Goal: Task Accomplishment & Management: Complete application form

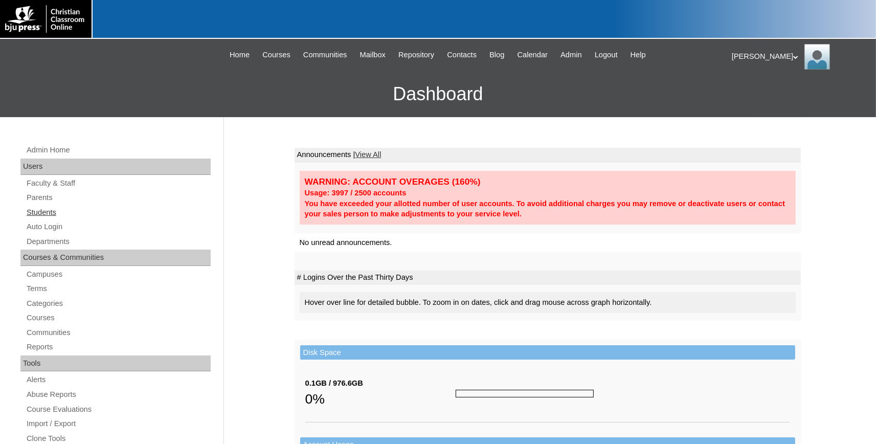
click at [38, 213] on link "Students" at bounding box center [118, 212] width 185 height 13
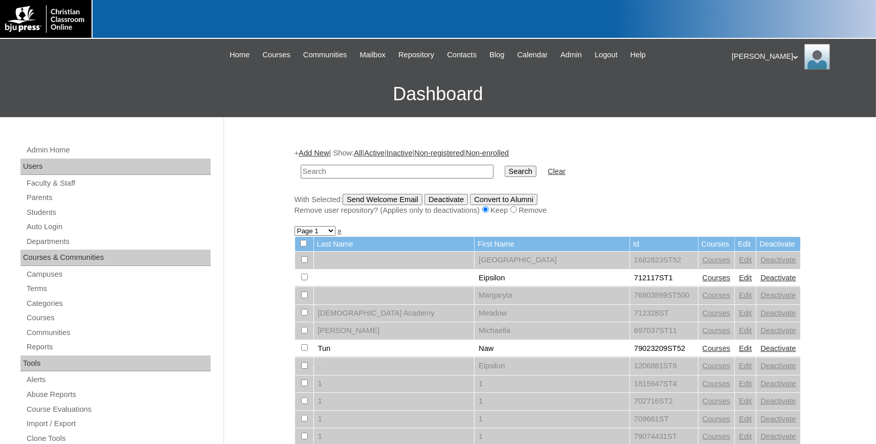
click at [324, 173] on input "text" at bounding box center [397, 172] width 193 height 14
type input "709344"
click at [505, 166] on input "Search" at bounding box center [521, 171] width 32 height 11
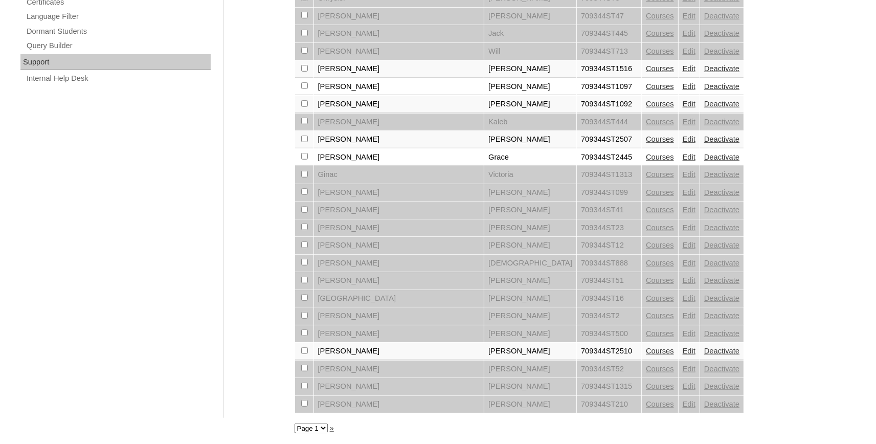
scroll to position [735, 0]
click at [295, 424] on select "Page 1 Page 2 Page 3" at bounding box center [311, 429] width 33 height 10
select select "admin_students.php?q=709344&submit=Search&page=3"
click option "Page 3" at bounding box center [0, 0] width 0 height 0
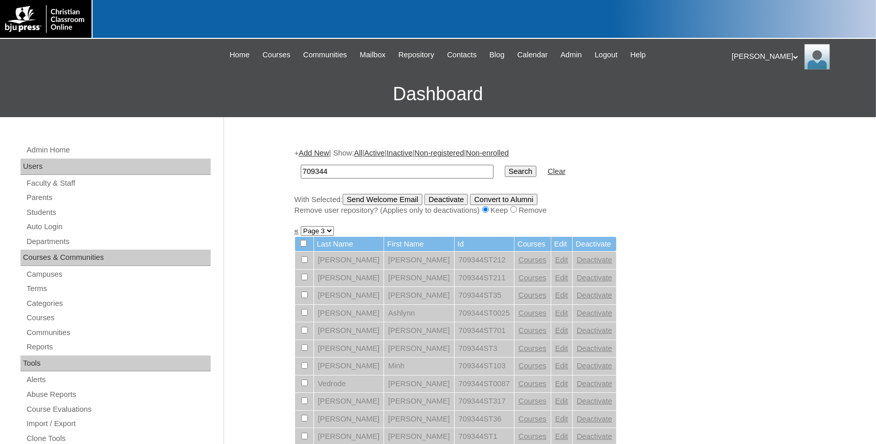
click at [313, 151] on link "Add New" at bounding box center [314, 153] width 30 height 8
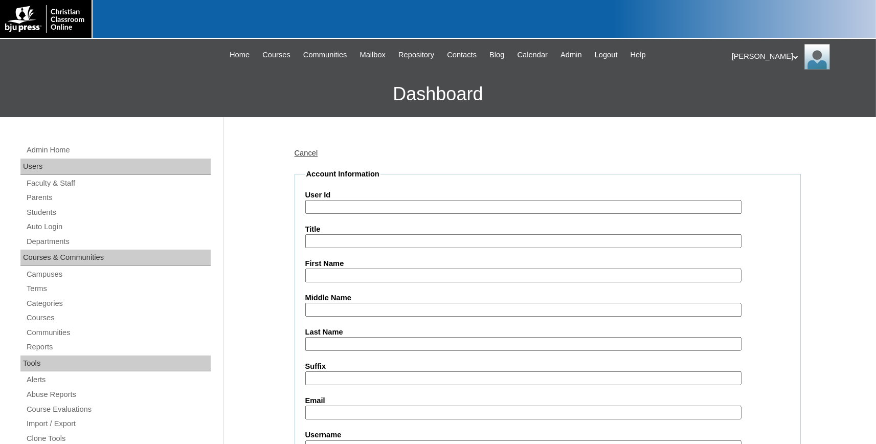
click at [342, 207] on input "User Id" at bounding box center [523, 207] width 436 height 14
type input "709344ST2525"
type input "n"
type input "Nathan"
type input "Zhang"
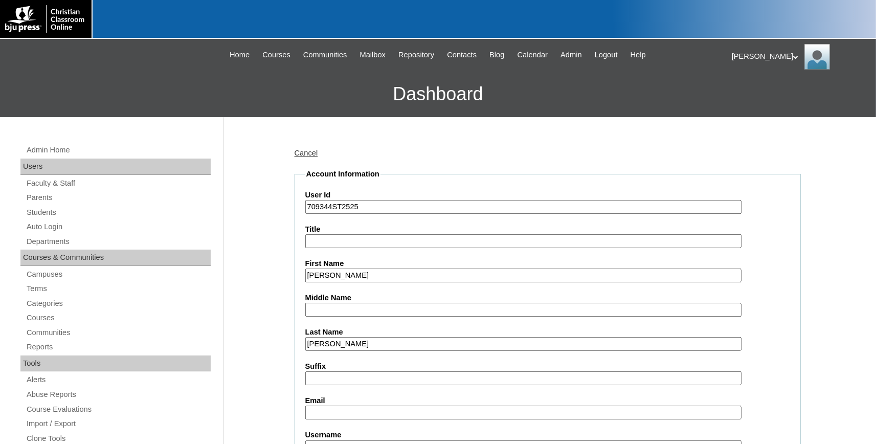
scroll to position [225, 0]
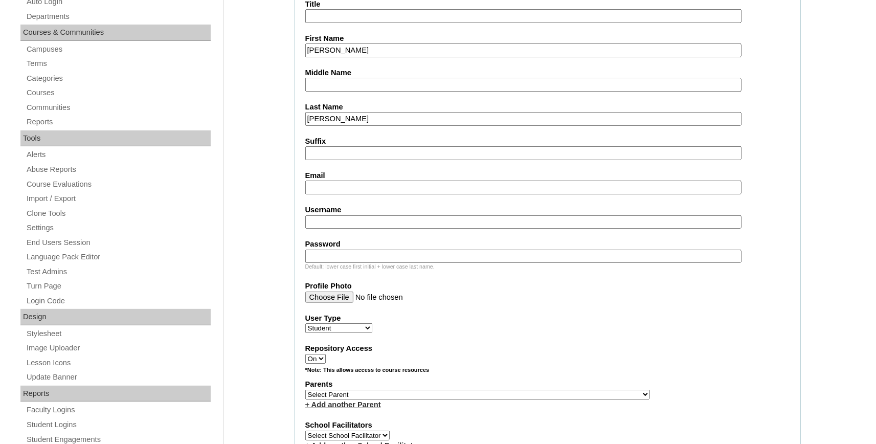
click at [351, 185] on input "Email" at bounding box center [523, 188] width 436 height 14
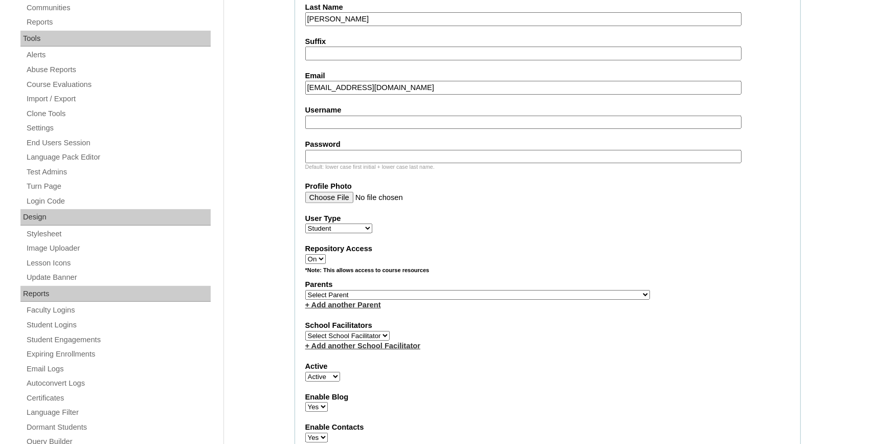
scroll to position [338, 0]
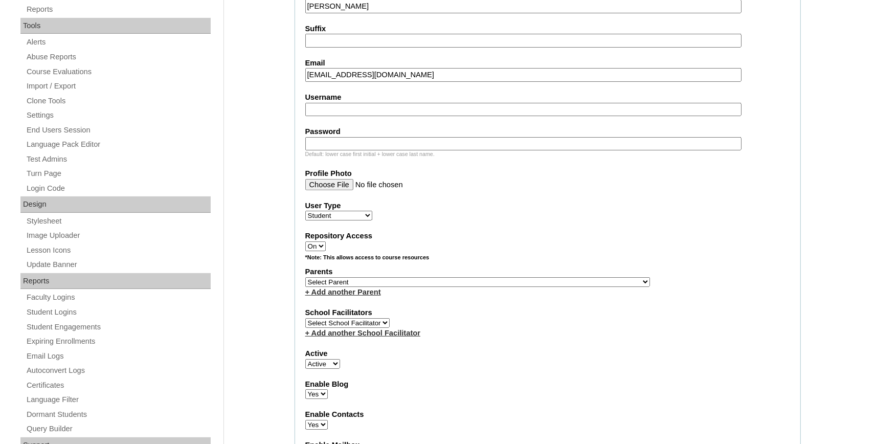
type input "nathanzhang@cbamidland.org"
select select "35920"
click option "Warren, Maria" at bounding box center [0, 0] width 0 height 0
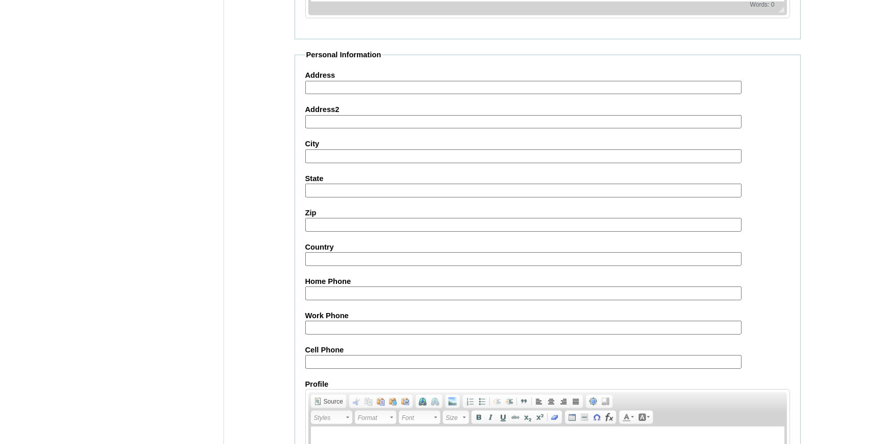
scroll to position [1124, 0]
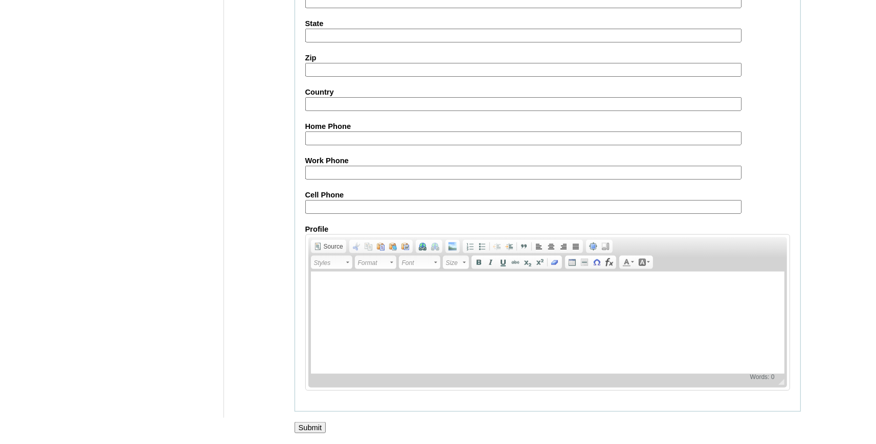
click at [301, 425] on input "Submit" at bounding box center [311, 427] width 32 height 11
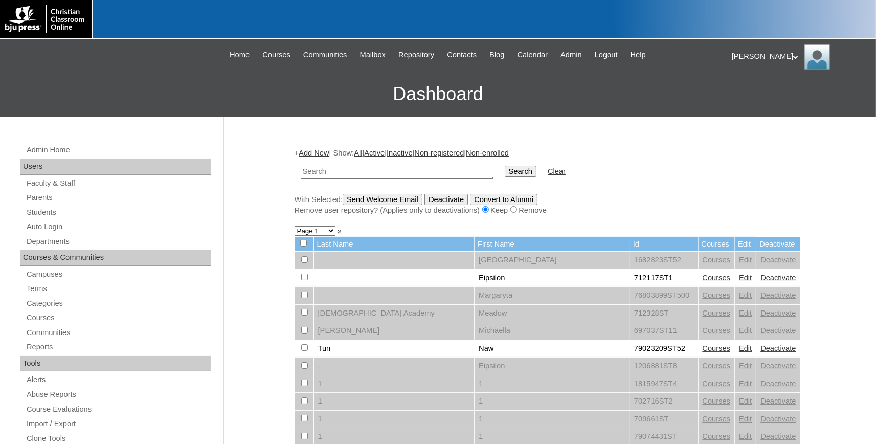
click at [327, 172] on input "text" at bounding box center [397, 172] width 193 height 14
type input "a"
type input "zhang"
click at [505, 166] on input "Search" at bounding box center [521, 171] width 32 height 11
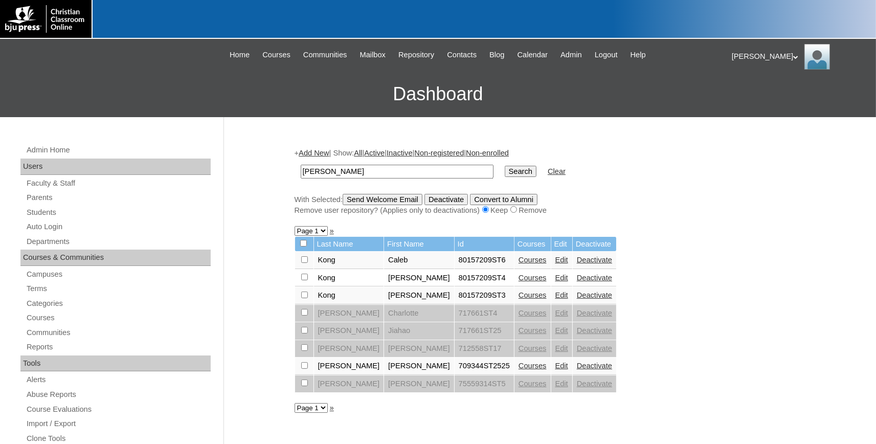
click at [519, 370] on link "Courses" at bounding box center [533, 366] width 28 height 8
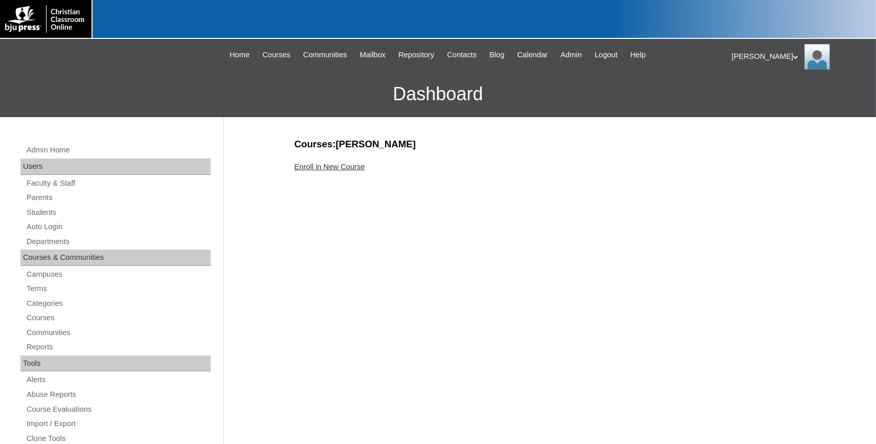
click at [359, 166] on link "Enroll in New Course" at bounding box center [330, 167] width 71 height 8
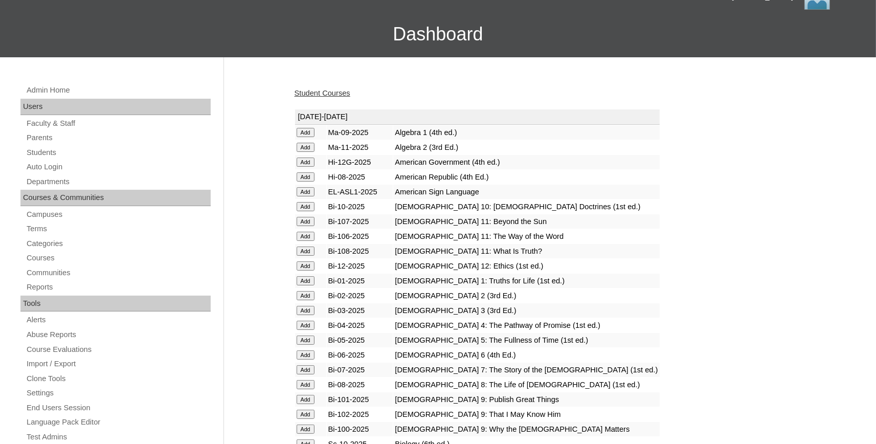
scroll to position [113, 0]
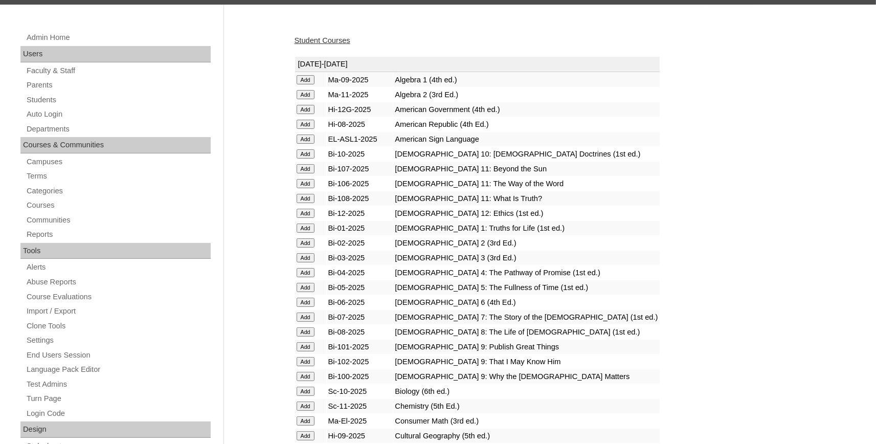
click at [304, 396] on input "Add" at bounding box center [306, 391] width 18 height 9
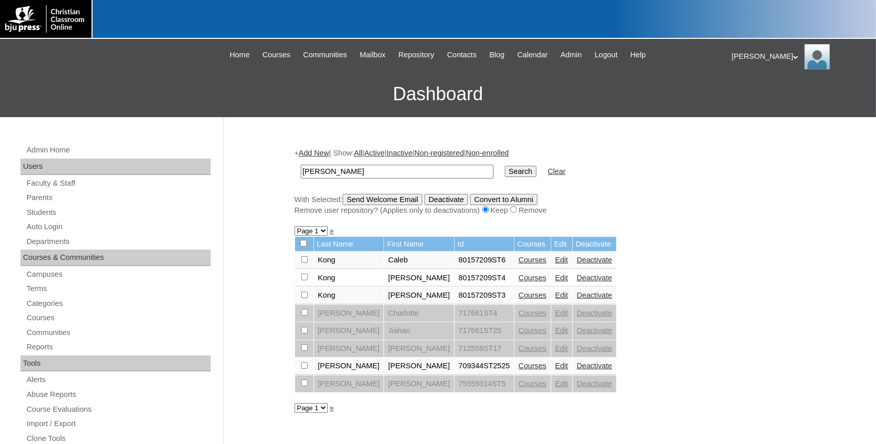
click at [305, 369] on input "checkbox" at bounding box center [304, 365] width 7 height 7
checkbox input "true"
click at [394, 200] on input "Send Welcome Email" at bounding box center [383, 199] width 80 height 11
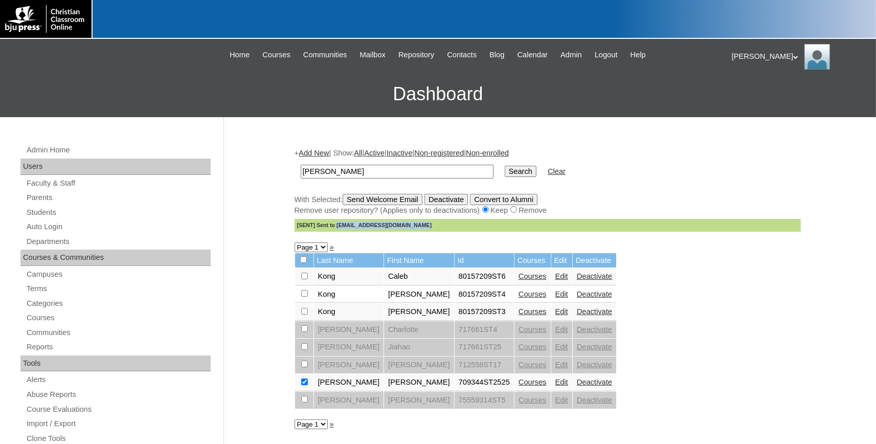
drag, startPoint x: 419, startPoint y: 230, endPoint x: 334, endPoint y: 229, distance: 85.4
click at [334, 229] on div "[SENT] Sent to nathanzhang@cbamidland.org" at bounding box center [548, 225] width 506 height 13
copy div "nathanzhang@cbamidland.org"
drag, startPoint x: 284, startPoint y: 171, endPoint x: 239, endPoint y: 171, distance: 45.0
click at [301, 171] on input "zhang" at bounding box center [397, 172] width 193 height 14
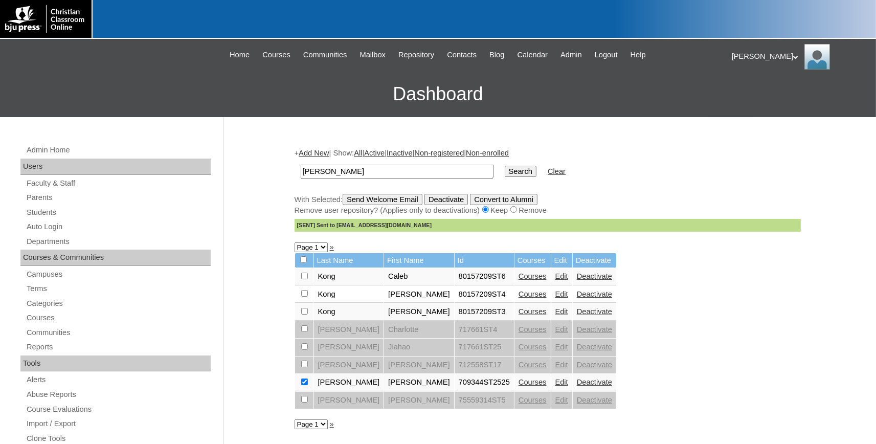
type input "wagner"
click at [505, 166] on input "Search" at bounding box center [521, 171] width 32 height 11
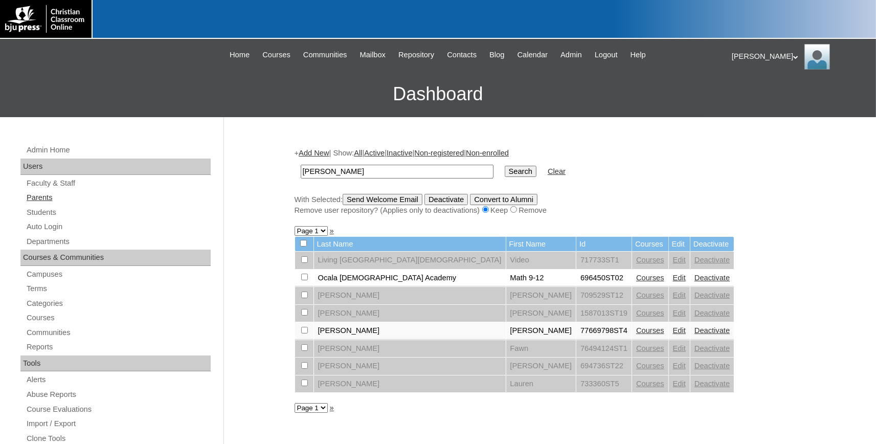
click at [47, 198] on link "Parents" at bounding box center [118, 197] width 185 height 13
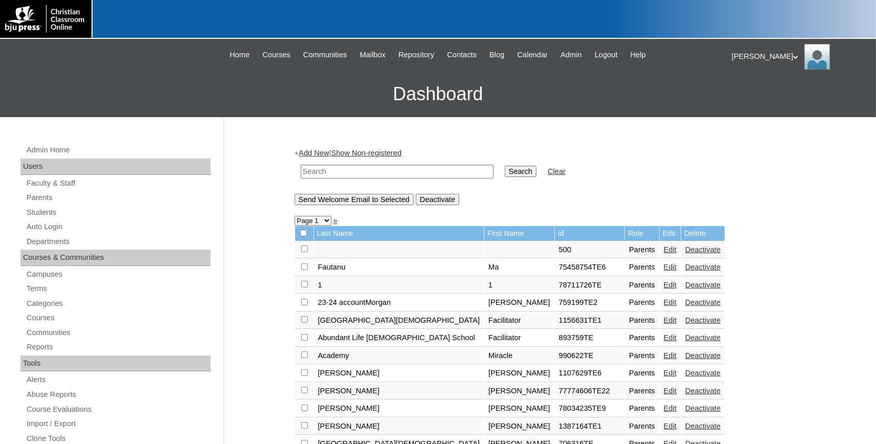
click at [335, 172] on input "text" at bounding box center [397, 172] width 193 height 14
type input "[PERSON_NAME]"
click at [505, 166] on input "Search" at bounding box center [521, 171] width 32 height 11
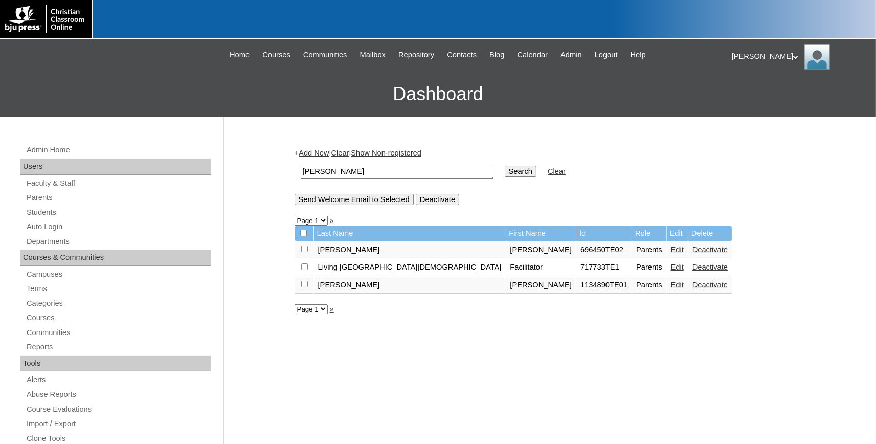
drag, startPoint x: 355, startPoint y: 172, endPoint x: 251, endPoint y: 171, distance: 104.4
click at [301, 171] on input "[PERSON_NAME]" at bounding box center [397, 172] width 193 height 14
type input "[PERSON_NAME]"
click at [505, 166] on input "Search" at bounding box center [521, 171] width 32 height 11
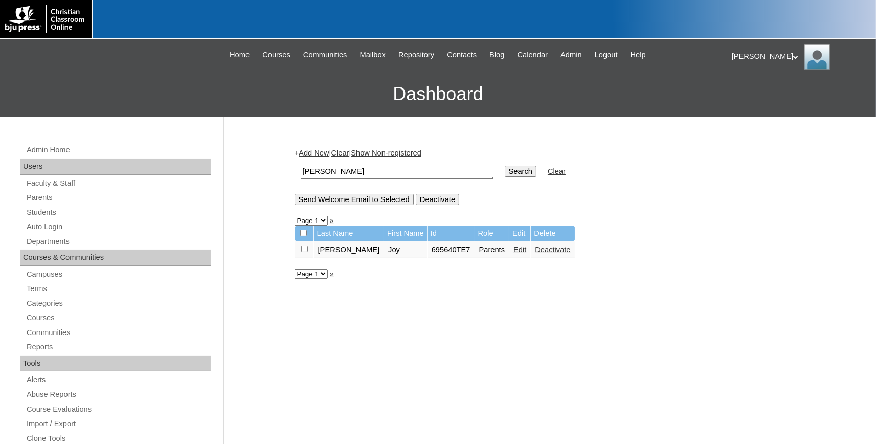
click at [514, 253] on link "Edit" at bounding box center [520, 250] width 13 height 8
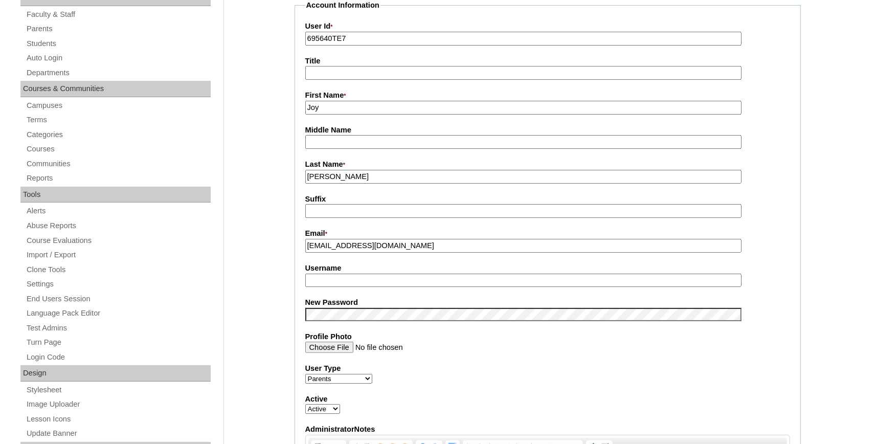
drag, startPoint x: 430, startPoint y: 246, endPoint x: 261, endPoint y: 241, distance: 168.9
click at [424, 246] on input "joyannawegner@yahoo.com" at bounding box center [523, 246] width 436 height 14
click at [408, 279] on input "Username" at bounding box center [523, 281] width 436 height 14
type input "JoyWegner"
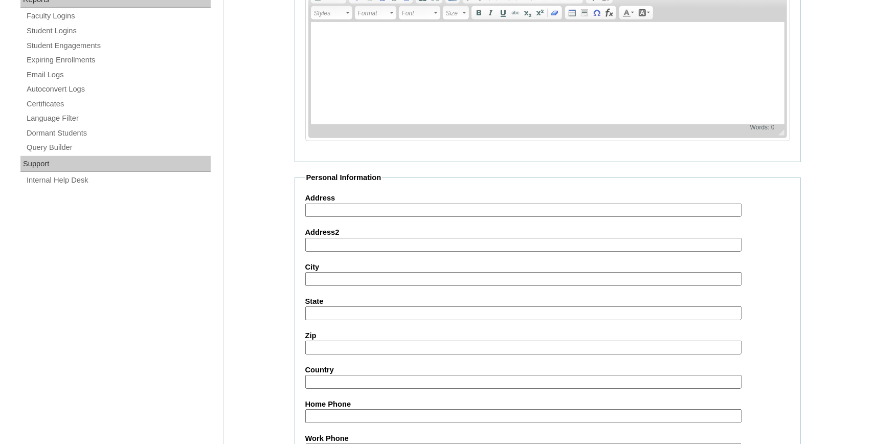
scroll to position [900, 0]
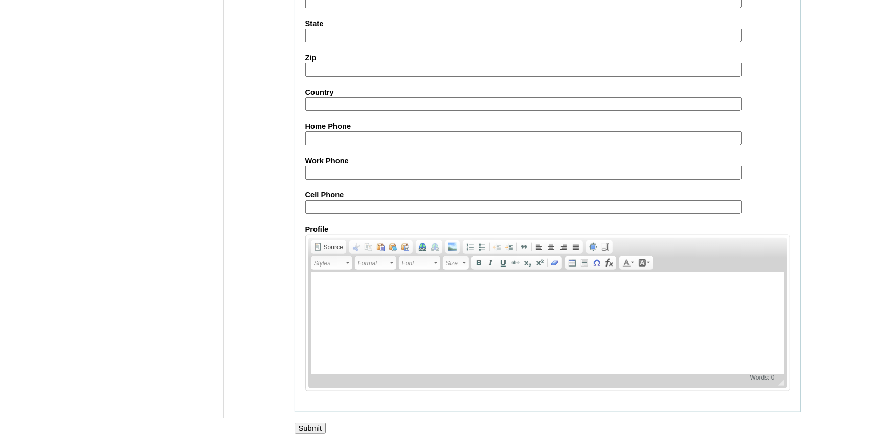
click at [316, 425] on input "Submit" at bounding box center [311, 428] width 32 height 11
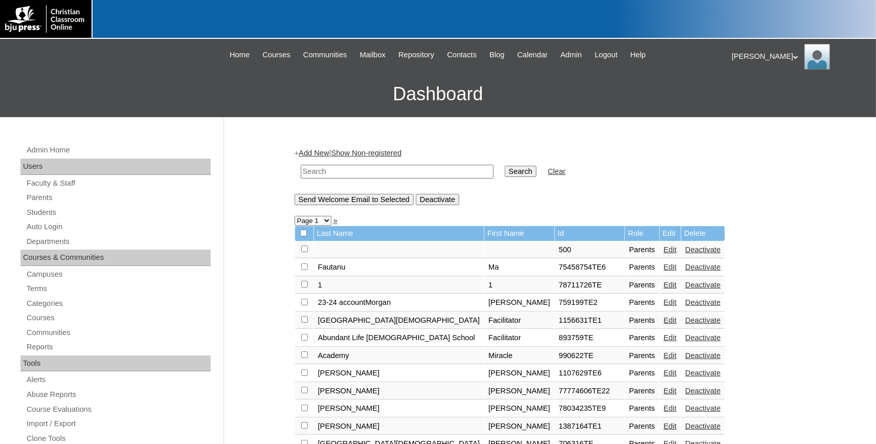
click at [349, 170] on input "text" at bounding box center [397, 172] width 193 height 14
type input "[PERSON_NAME]"
click at [505, 166] on input "Search" at bounding box center [521, 171] width 32 height 11
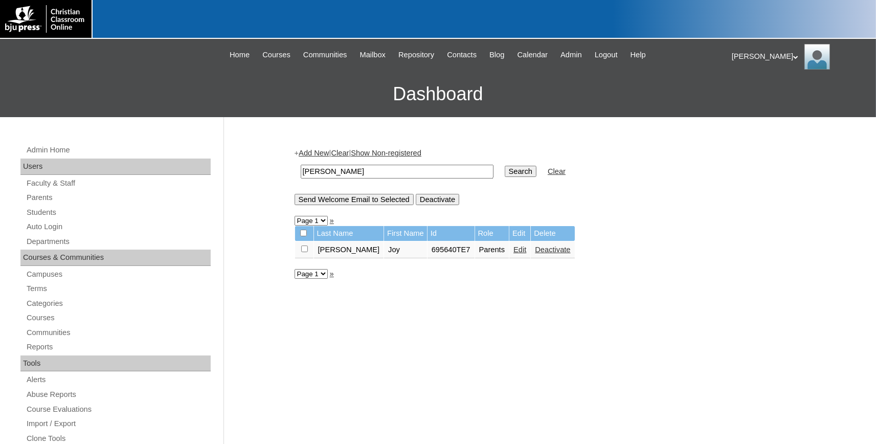
drag, startPoint x: 327, startPoint y: 168, endPoint x: 261, endPoint y: 169, distance: 66.5
click at [301, 168] on input "[PERSON_NAME]" at bounding box center [397, 172] width 193 height 14
paste input "80189220"
type input "80189220"
click at [505, 173] on input "Search" at bounding box center [521, 171] width 32 height 11
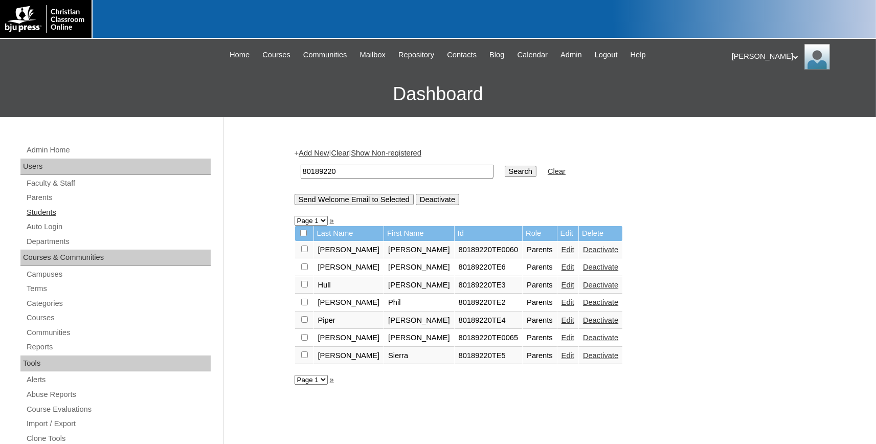
click at [52, 211] on link "Students" at bounding box center [118, 212] width 185 height 13
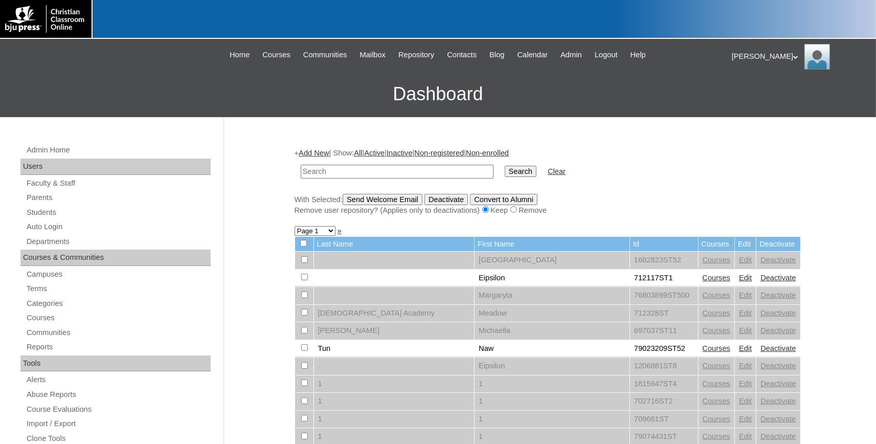
click at [342, 172] on input "text" at bounding box center [397, 172] width 193 height 14
drag, startPoint x: 0, startPoint y: 0, endPoint x: 342, endPoint y: 176, distance: 385.1
type input "80189220"
click at [505, 169] on input "Search" at bounding box center [521, 171] width 32 height 11
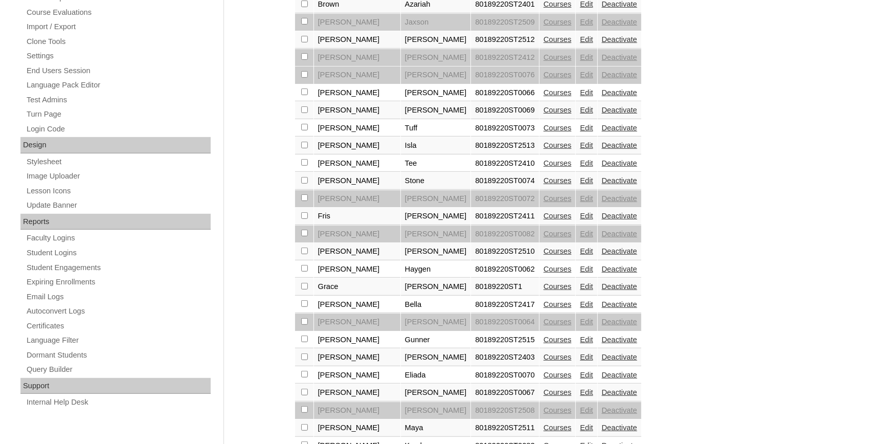
scroll to position [398, 0]
drag, startPoint x: 482, startPoint y: 349, endPoint x: 427, endPoint y: 348, distance: 55.3
click at [471, 348] on td "80189220ST2515" at bounding box center [505, 339] width 68 height 17
copy td "80189220ST2515"
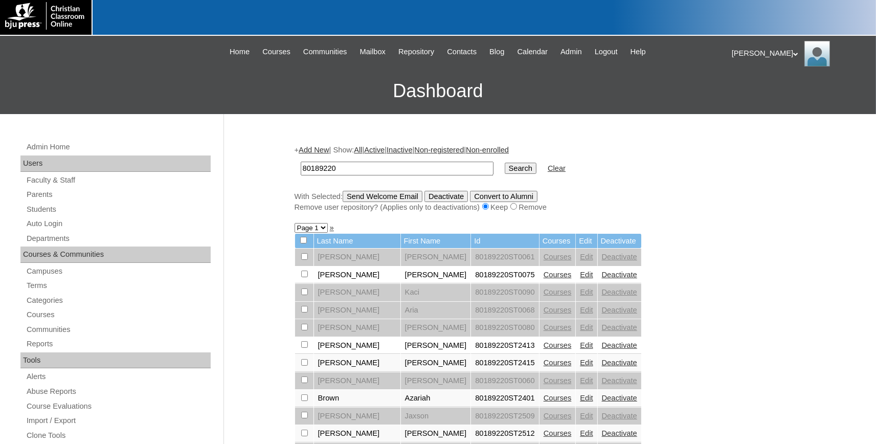
scroll to position [0, 0]
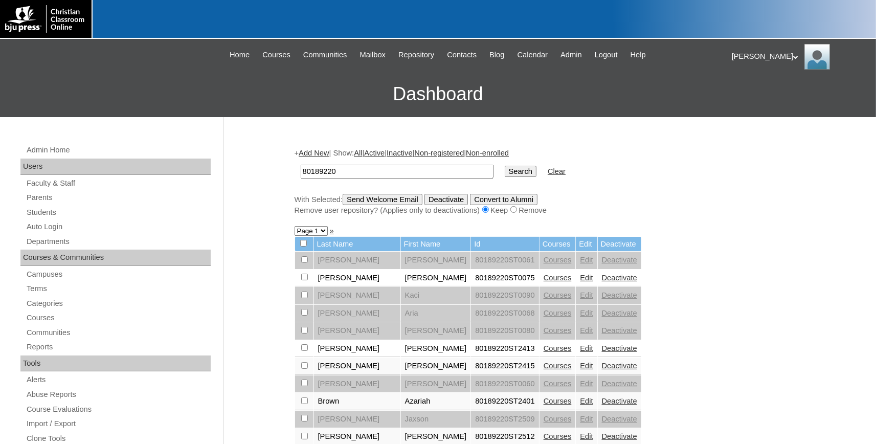
click at [318, 154] on link "Add New" at bounding box center [314, 153] width 30 height 8
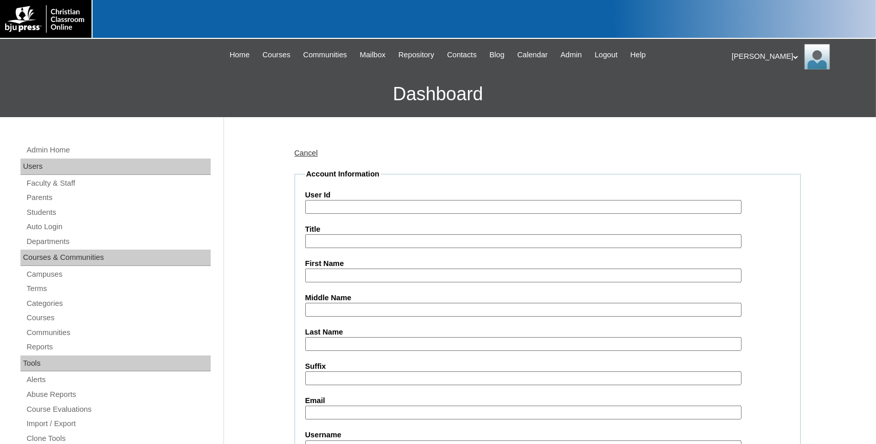
paste input "80189220ST2515"
click at [432, 208] on input "80189220ST2515" at bounding box center [523, 207] width 436 height 14
type input "80189220ST2516"
click at [372, 276] on input "First Name" at bounding box center [523, 276] width 436 height 14
type input "Bentley"
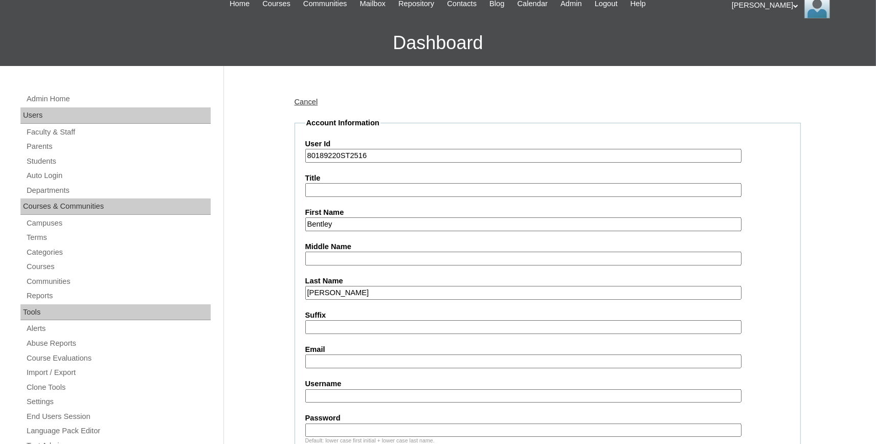
scroll to position [113, 0]
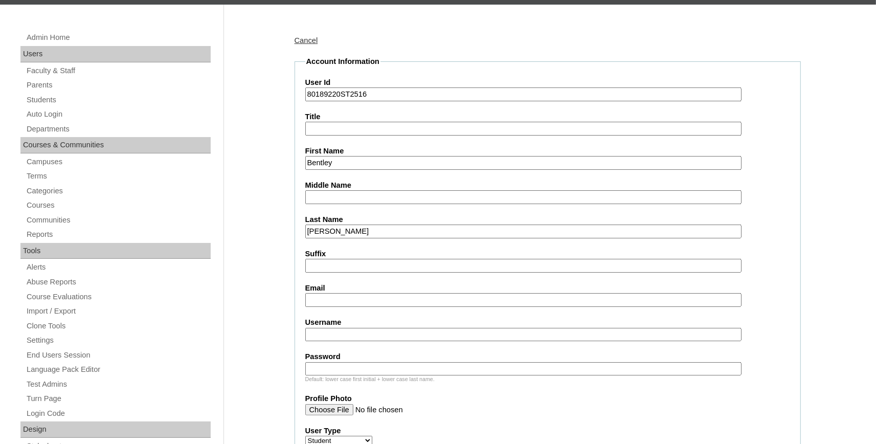
type input "[PERSON_NAME]"
paste input "[PERSON_NAME][EMAIL_ADDRESS][PERSON_NAME][DOMAIN_NAME]"
type input "[PERSON_NAME][EMAIL_ADDRESS][PERSON_NAME][DOMAIN_NAME]"
click at [332, 335] on input "Username" at bounding box center [523, 335] width 436 height 14
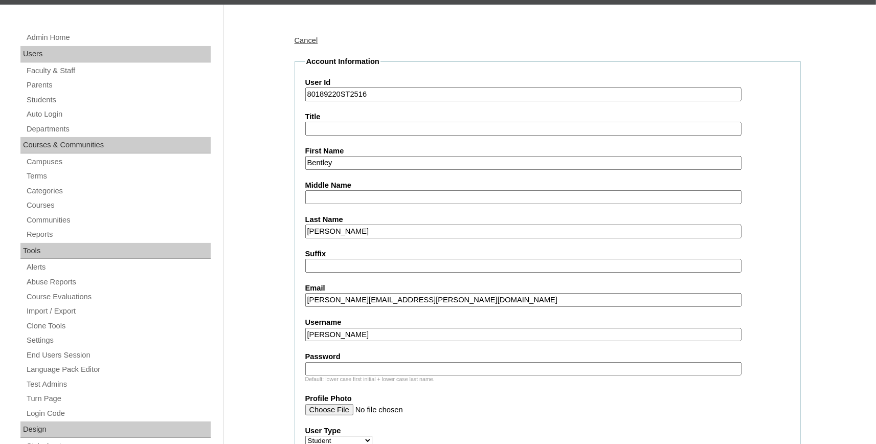
type input "[PERSON_NAME]"
click at [486, 370] on input "Password" at bounding box center [523, 369] width 436 height 14
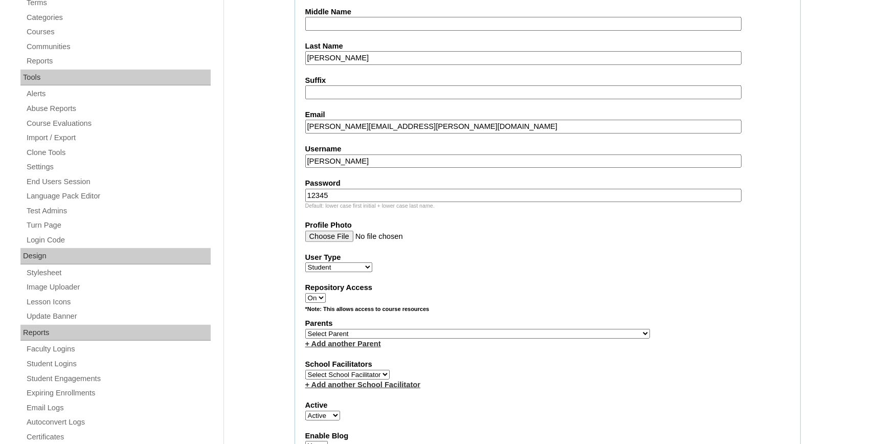
scroll to position [338, 0]
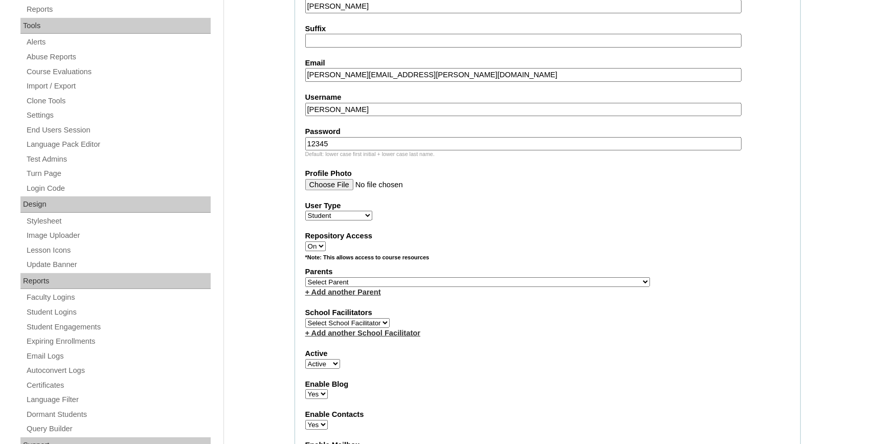
type input "12345"
select select "33138"
click option "[PERSON_NAME]" at bounding box center [0, 0] width 0 height 0
click at [355, 293] on link "+ Add another Parent" at bounding box center [343, 292] width 76 height 8
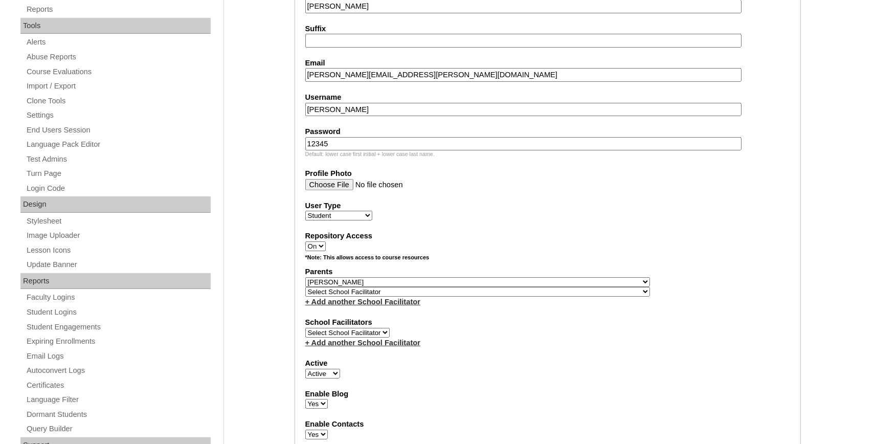
select select "36500"
click option "[PERSON_NAME]" at bounding box center [0, 0] width 0 height 0
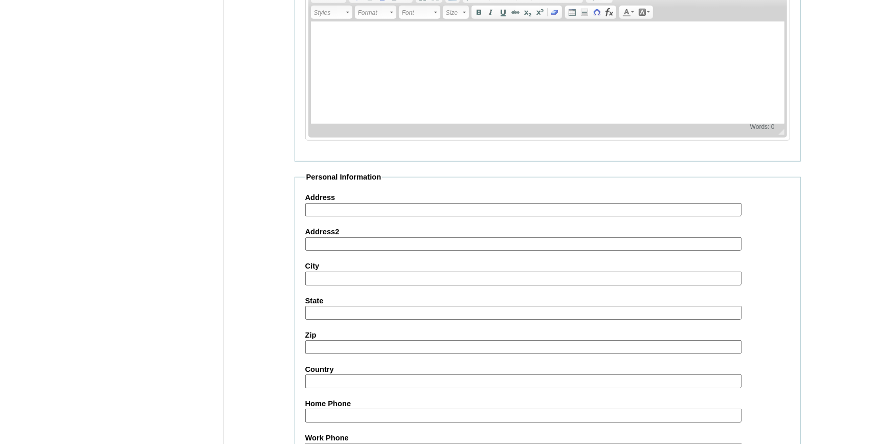
scroll to position [1135, 0]
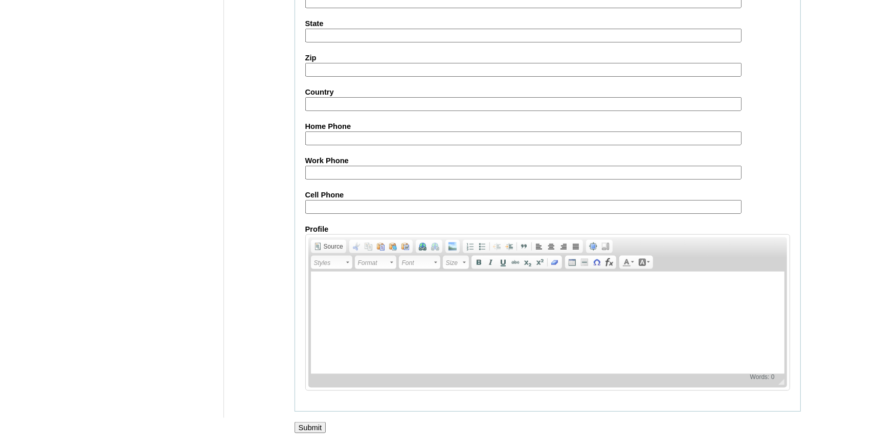
click at [311, 423] on input "Submit" at bounding box center [311, 427] width 32 height 11
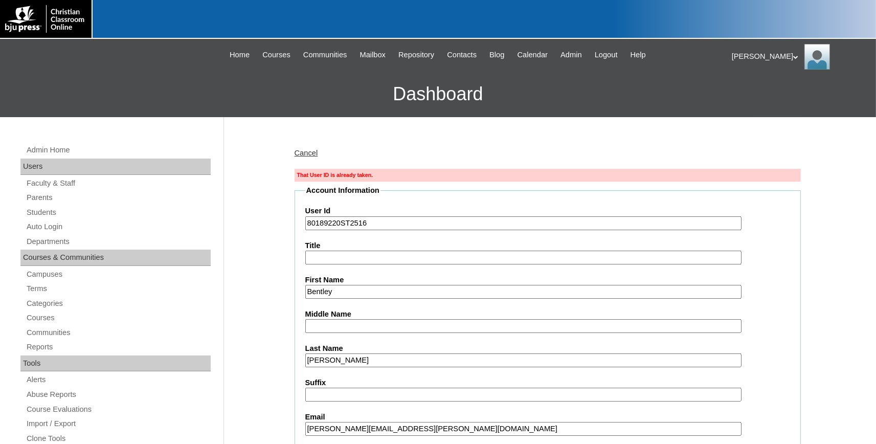
click at [377, 227] on input "80189220ST2516" at bounding box center [523, 223] width 436 height 14
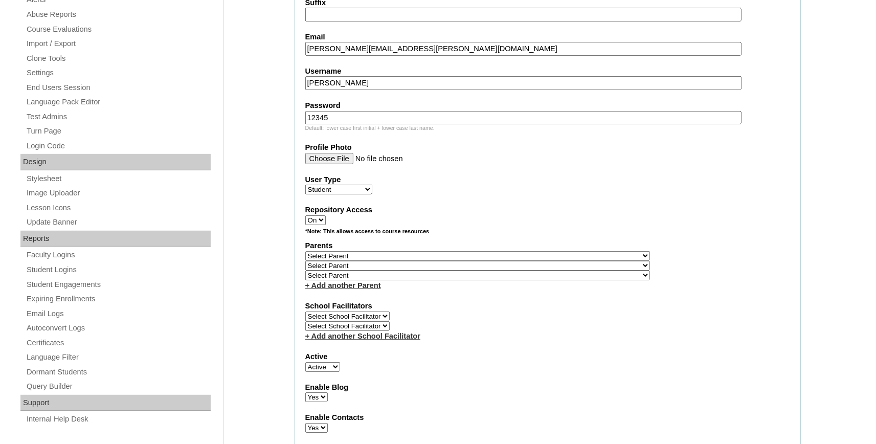
scroll to position [394, 0]
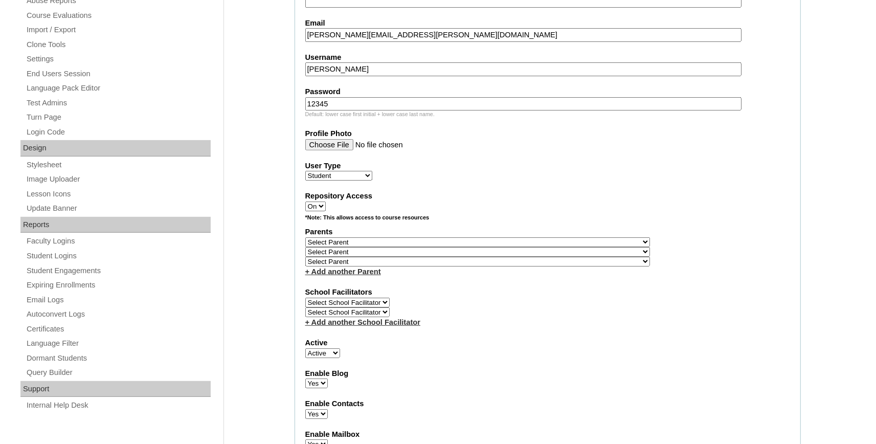
type input "80189220ST2517"
select select "36500"
click option "[PERSON_NAME]" at bounding box center [0, 0] width 0 height 0
select select "33138"
click option "Hoffman, William" at bounding box center [0, 0] width 0 height 0
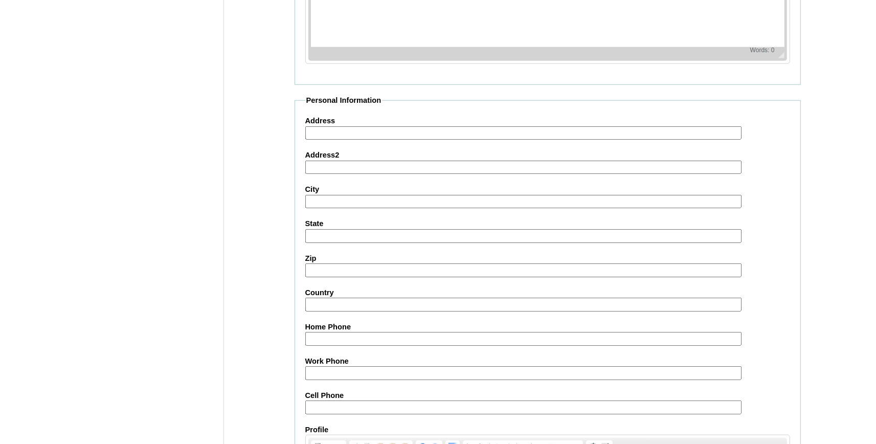
scroll to position [1174, 0]
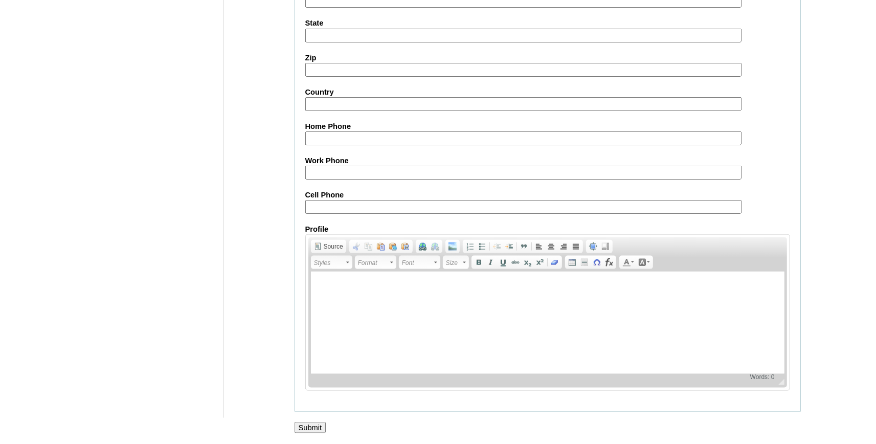
click at [316, 427] on input "Submit" at bounding box center [311, 427] width 32 height 11
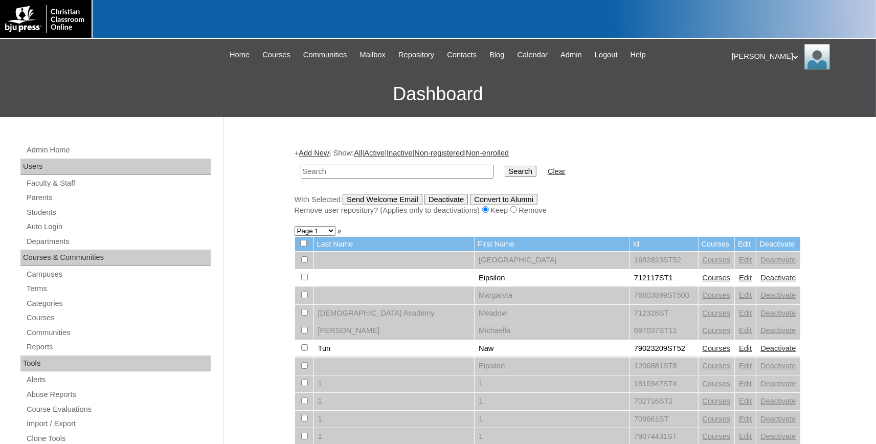
click at [363, 171] on input "text" at bounding box center [397, 172] width 193 height 14
type input "[PERSON_NAME][EMAIL_ADDRESS][PERSON_NAME][DOMAIN_NAME]"
click at [507, 168] on input "Search" at bounding box center [521, 171] width 32 height 11
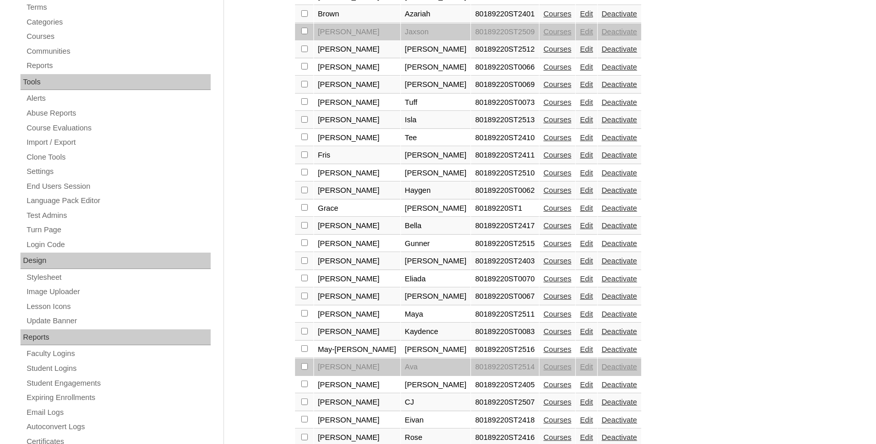
scroll to position [431, 0]
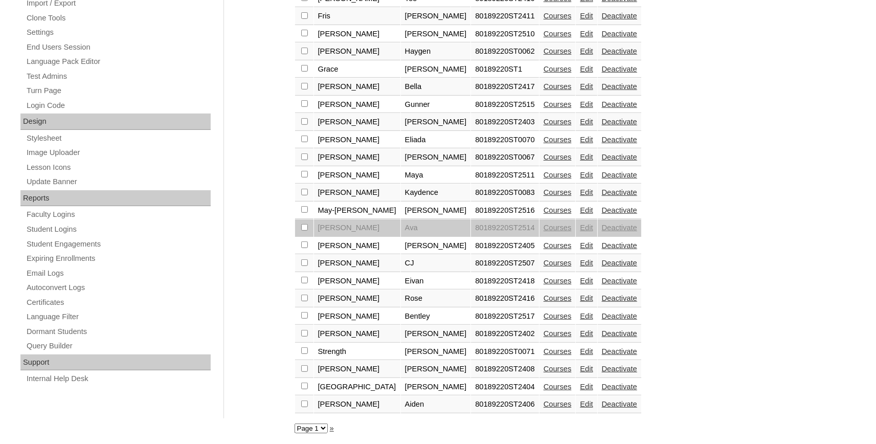
click at [544, 314] on link "Courses" at bounding box center [558, 316] width 28 height 8
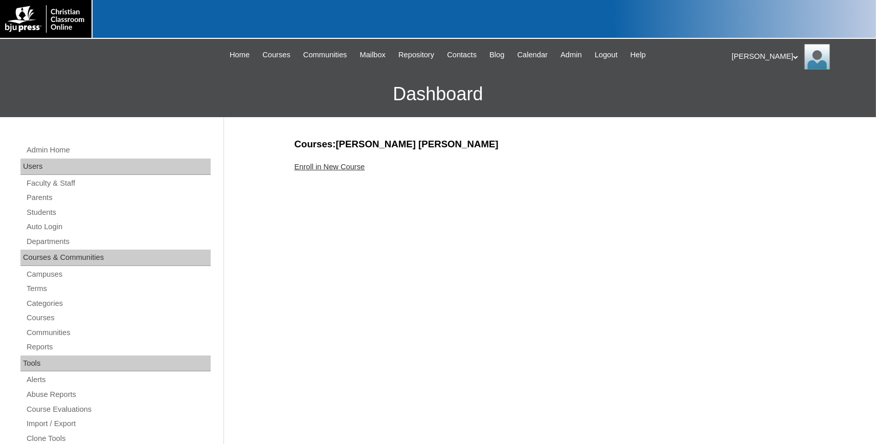
click at [343, 166] on link "Enroll in New Course" at bounding box center [330, 167] width 71 height 8
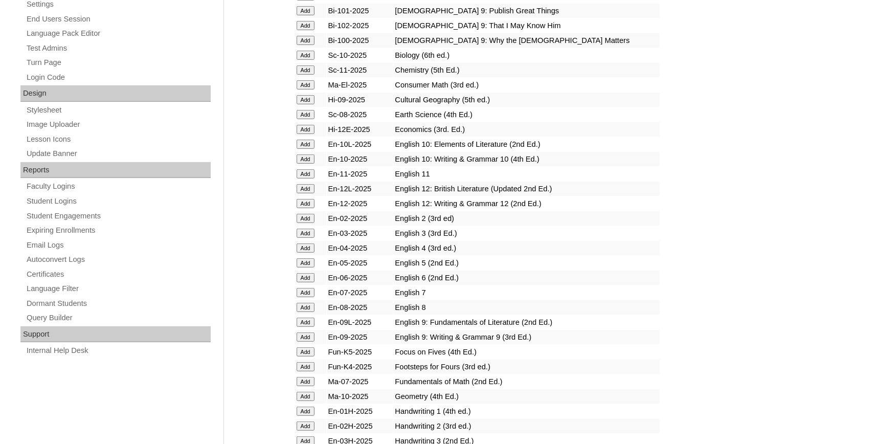
scroll to position [450, 0]
click at [307, 251] on input "Add" at bounding box center [306, 246] width 18 height 9
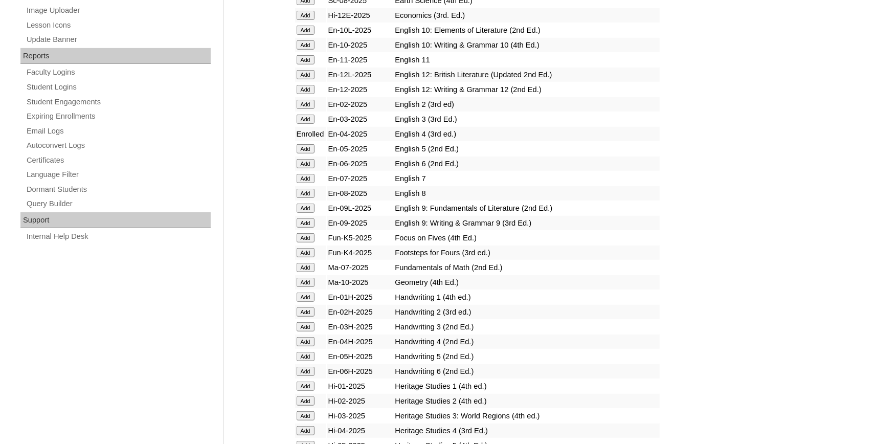
scroll to position [788, 0]
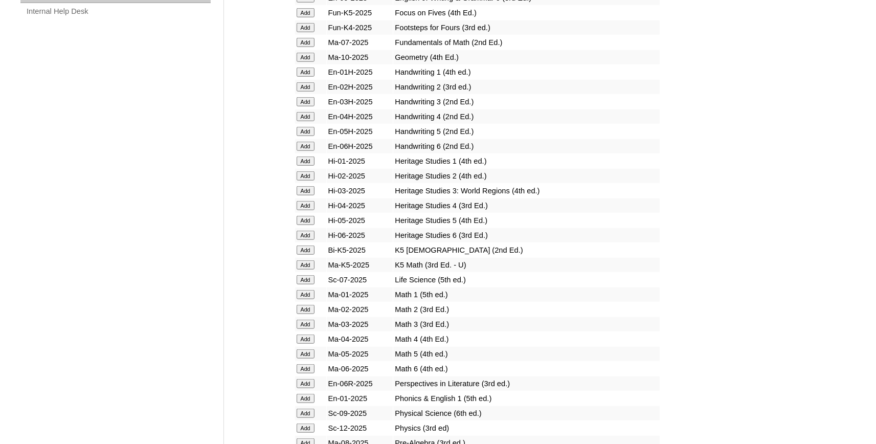
click at [305, 344] on input "Add" at bounding box center [306, 339] width 18 height 9
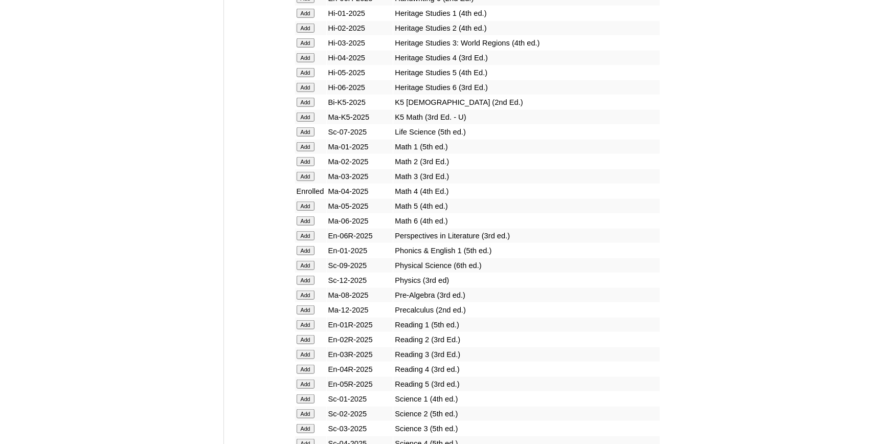
scroll to position [957, 0]
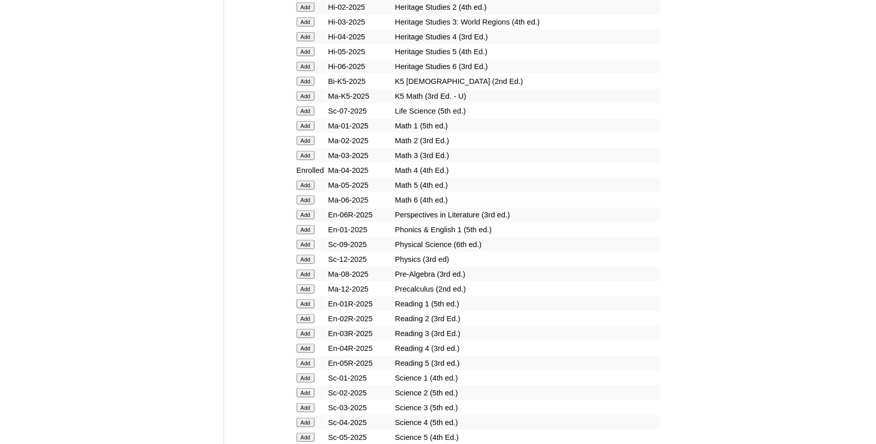
click at [306, 353] on input "Add" at bounding box center [306, 348] width 18 height 9
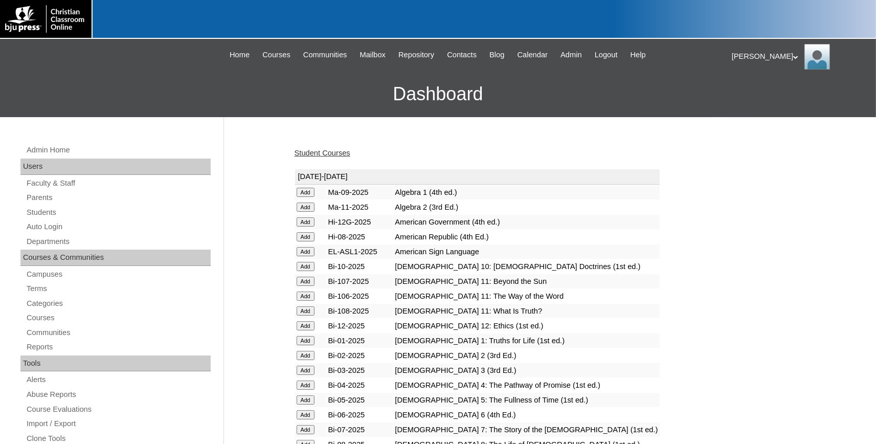
click at [339, 156] on link "Student Courses" at bounding box center [323, 153] width 56 height 8
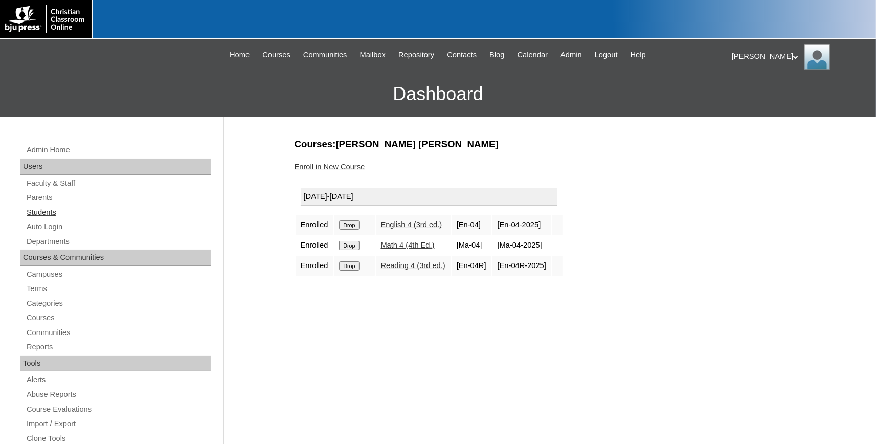
click at [45, 210] on link "Students" at bounding box center [118, 212] width 185 height 13
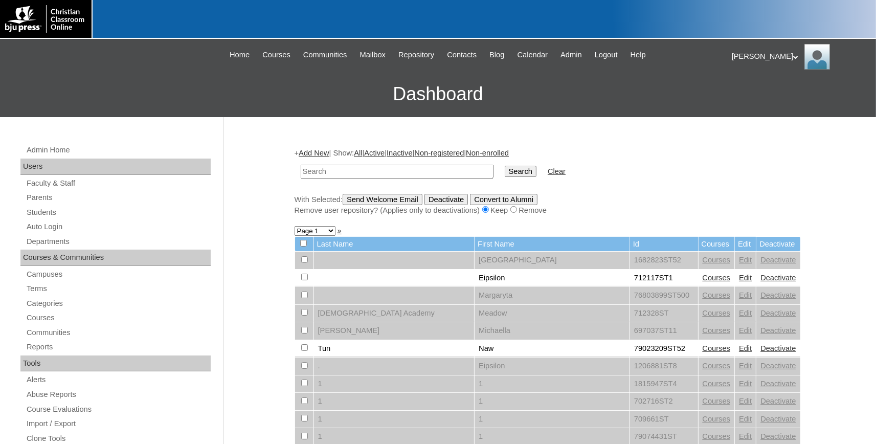
click at [373, 171] on input "text" at bounding box center [397, 172] width 193 height 14
type input "[PERSON_NAME]"
click at [505, 166] on input "Search" at bounding box center [521, 171] width 32 height 11
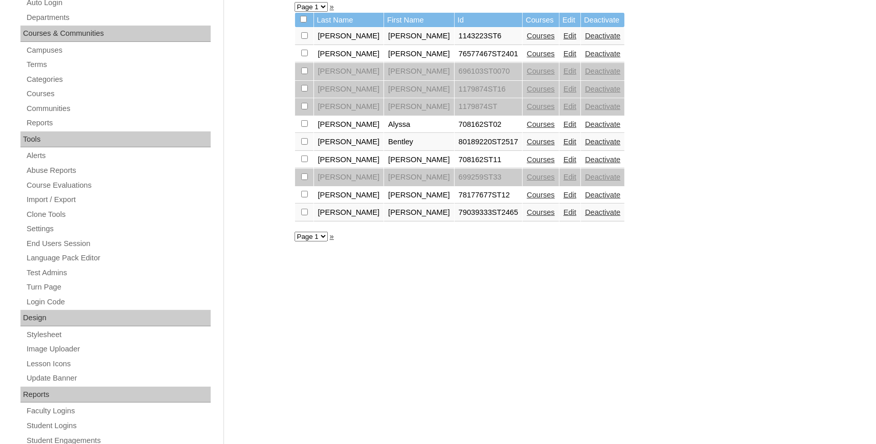
scroll to position [225, 0]
click at [304, 143] on input "checkbox" at bounding box center [304, 140] width 7 height 7
checkbox input "true"
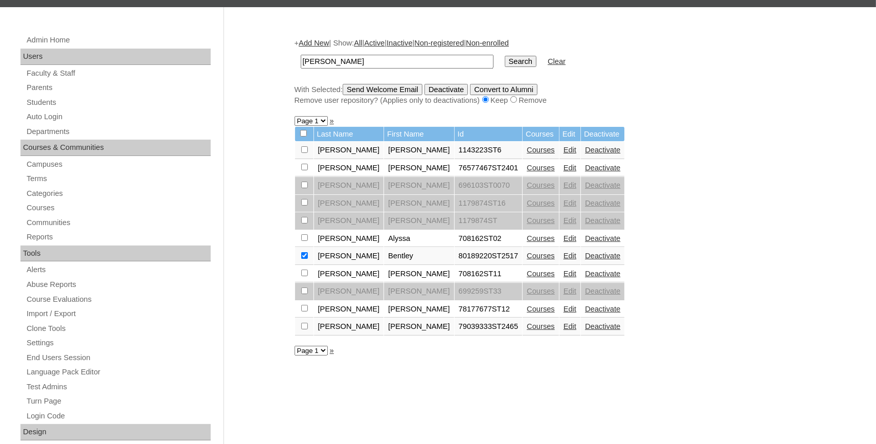
scroll to position [0, 0]
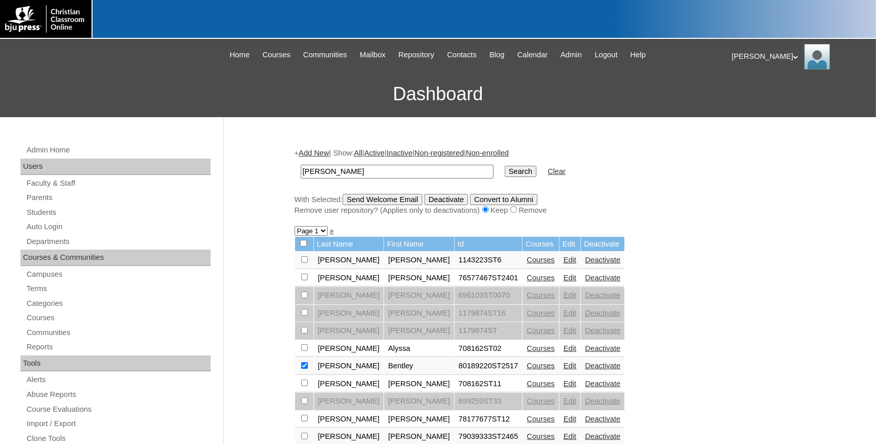
click at [382, 198] on input "Send Welcome Email" at bounding box center [383, 199] width 80 height 11
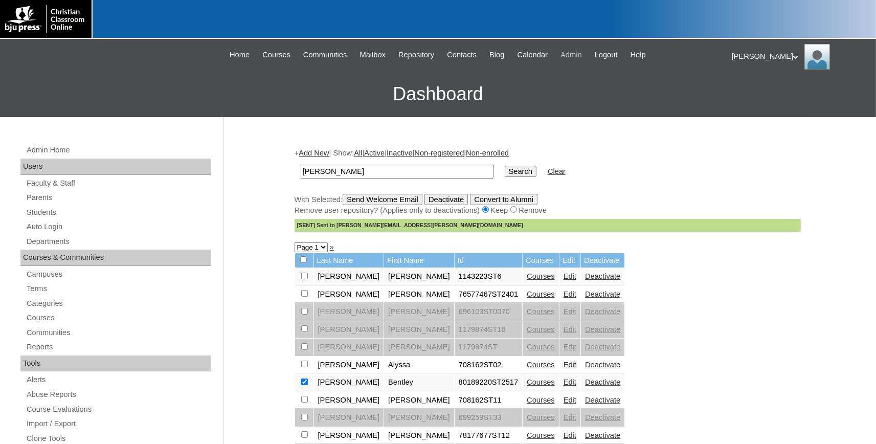
click at [582, 56] on span "Admin" at bounding box center [571, 55] width 21 height 12
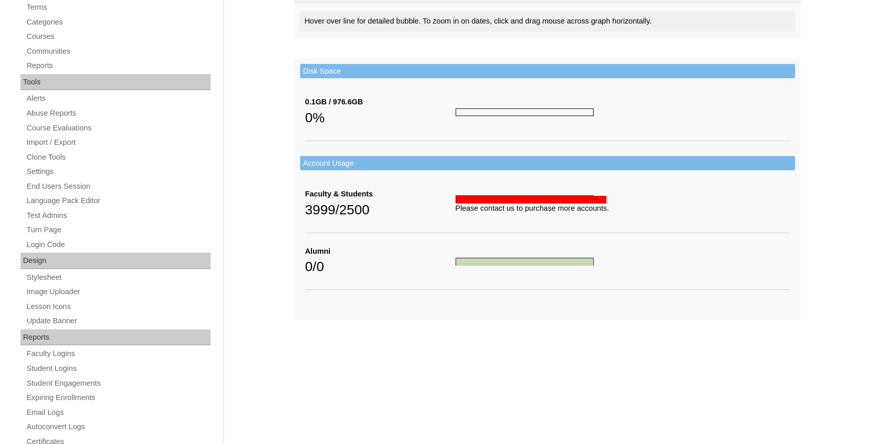
scroll to position [389, 0]
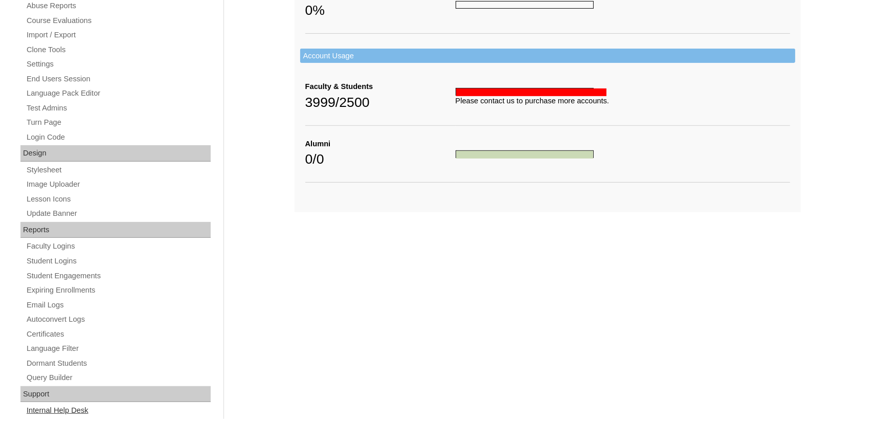
click at [74, 414] on link "Internal Help Desk" at bounding box center [118, 410] width 185 height 13
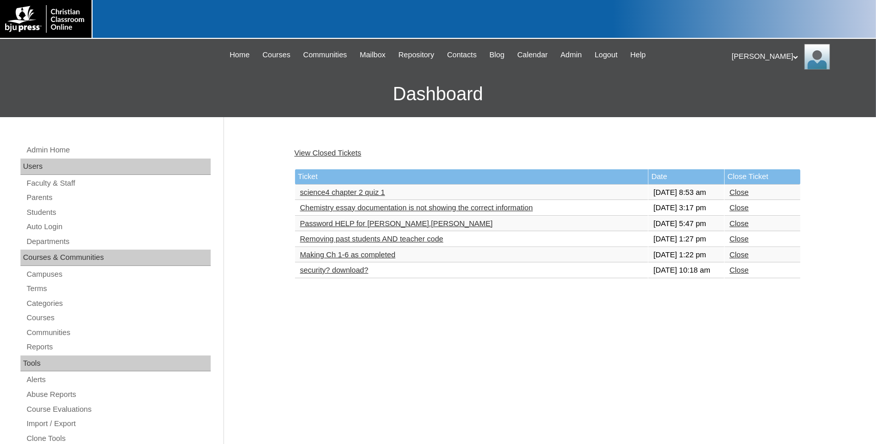
click at [358, 274] on link "security? download?" at bounding box center [334, 270] width 69 height 8
click at [329, 259] on link "Making Ch 1-6 as completed" at bounding box center [348, 255] width 96 height 8
click at [375, 243] on link "Removing past students AND teacher code" at bounding box center [371, 239] width 143 height 8
click at [395, 228] on link "Password HELP for [PERSON_NAME].[PERSON_NAME]" at bounding box center [396, 223] width 193 height 8
click at [740, 228] on link "Close" at bounding box center [739, 223] width 19 height 8
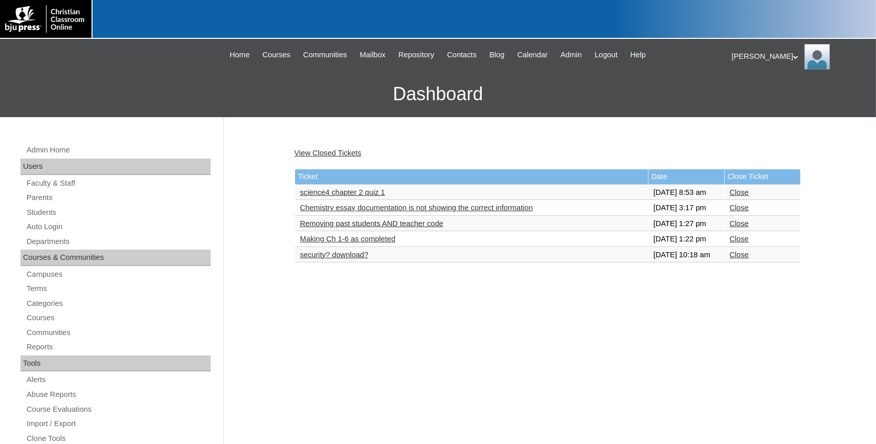
click at [393, 212] on link "Chemistry essay documentation is not showing the correct information" at bounding box center [416, 208] width 233 height 8
click at [361, 196] on link "science4 chapter 2 quiz 1" at bounding box center [342, 192] width 85 height 8
click at [737, 194] on link "Close" at bounding box center [739, 192] width 19 height 8
